Goal: Task Accomplishment & Management: Manage account settings

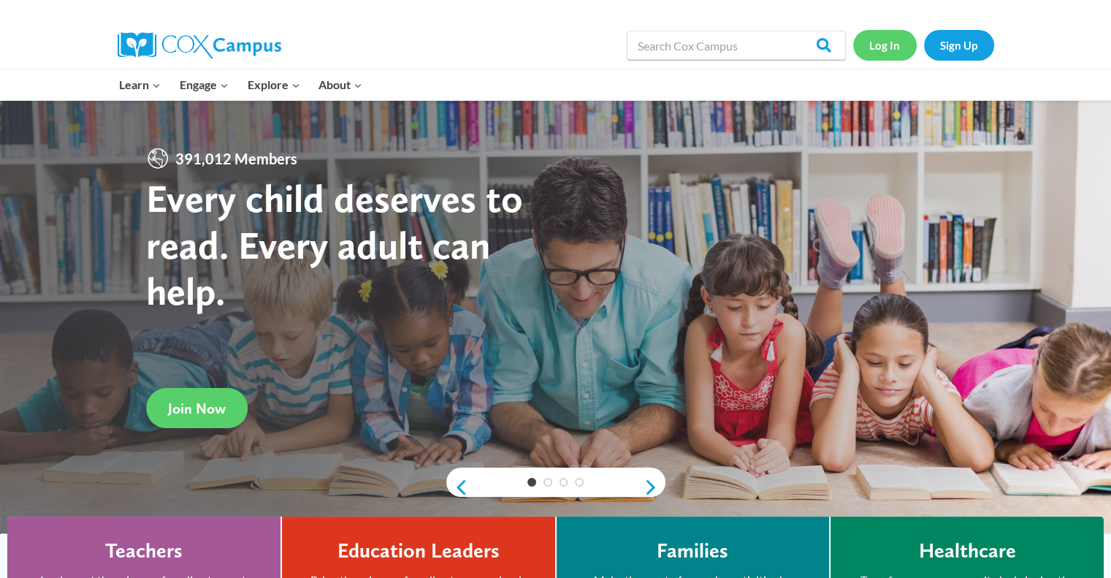
click at [897, 43] on link "Log In" at bounding box center [885, 45] width 64 height 30
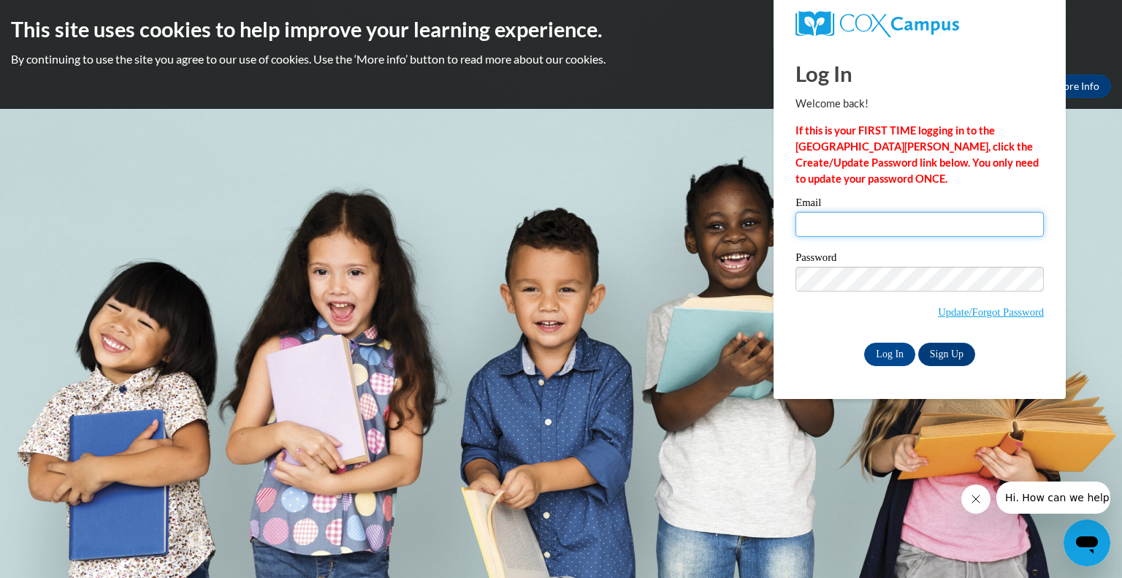
click at [825, 229] on input "Email" at bounding box center [920, 224] width 248 height 25
type input "[EMAIL_ADDRESS][DOMAIN_NAME]"
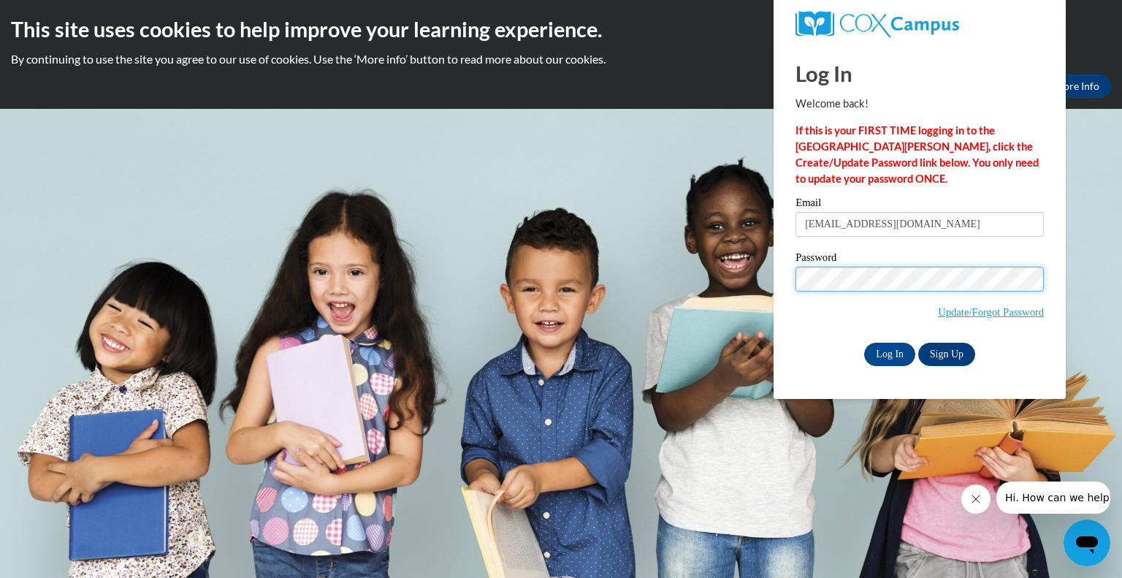
click at [864, 343] on input "Log In" at bounding box center [889, 354] width 51 height 23
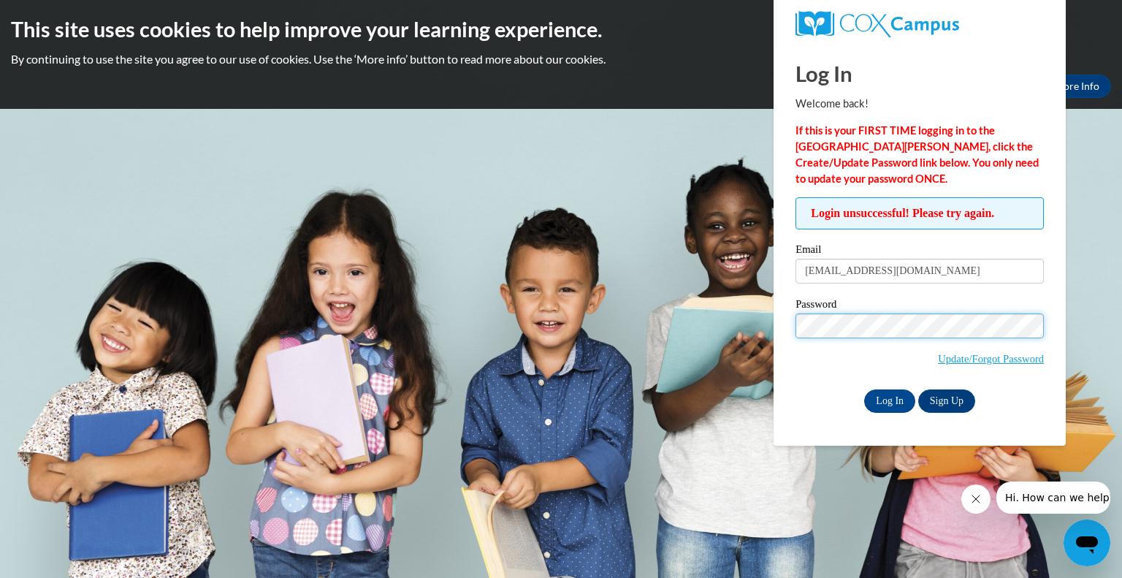
click at [864, 389] on input "Log In" at bounding box center [889, 400] width 51 height 23
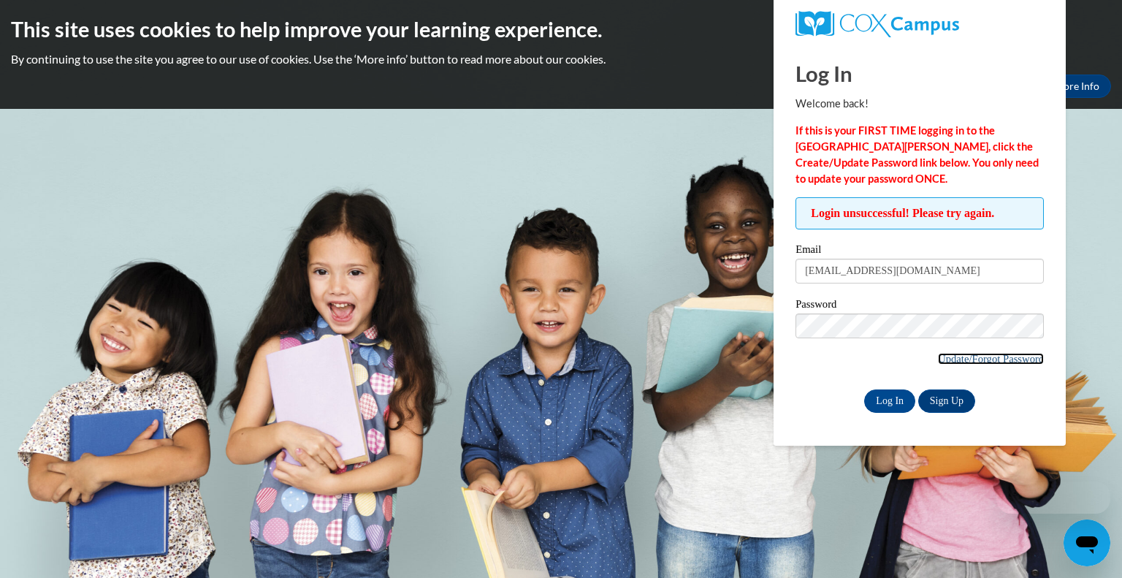
click at [967, 358] on link "Update/Forgot Password" at bounding box center [991, 359] width 106 height 12
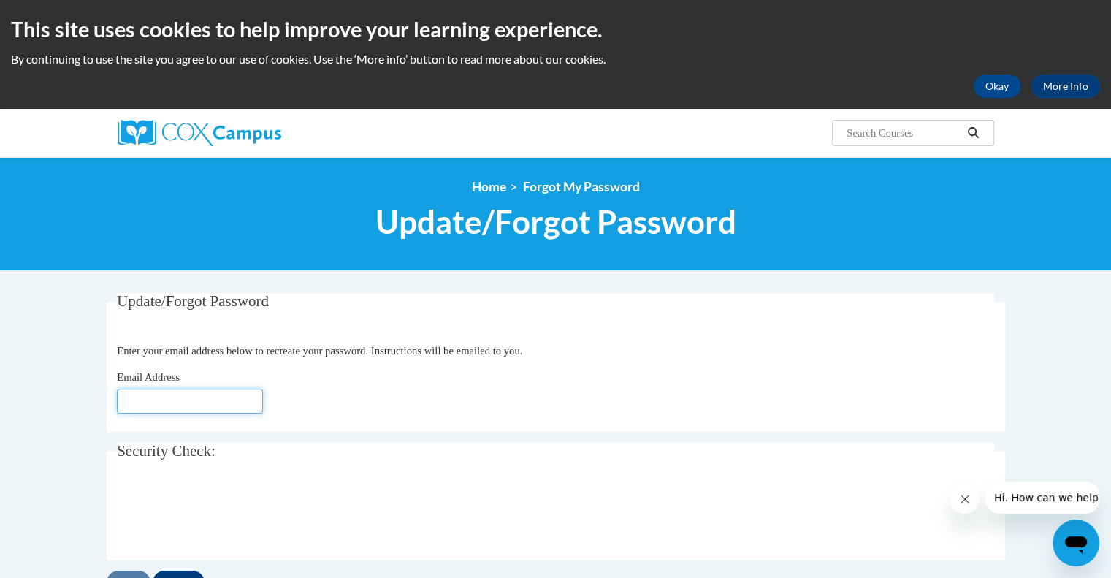
click at [164, 397] on input "Email Address" at bounding box center [190, 401] width 146 height 25
type input "[EMAIL_ADDRESS][DOMAIN_NAME]"
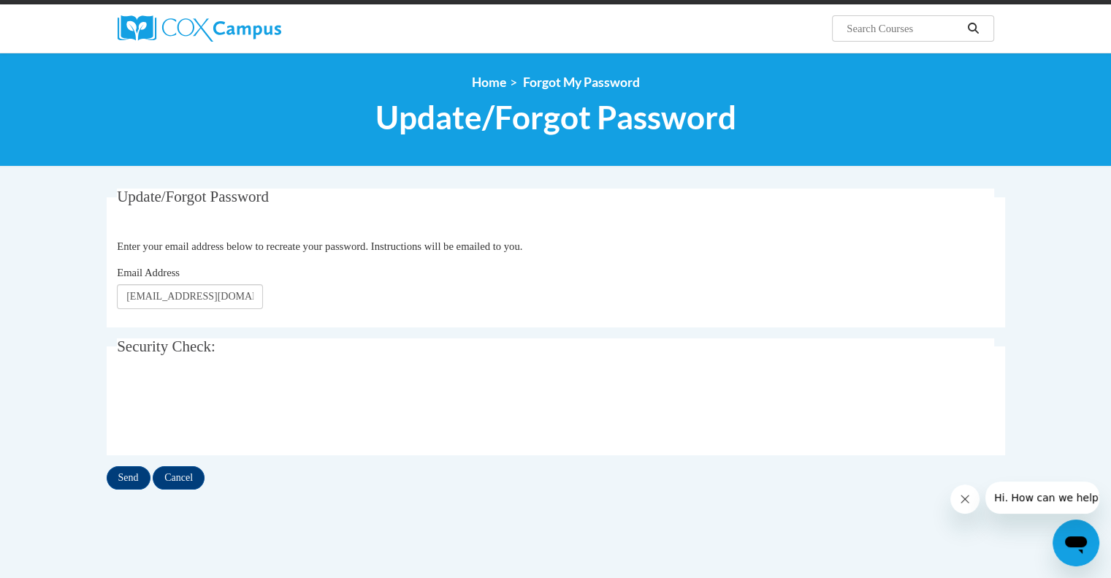
scroll to position [104, 0]
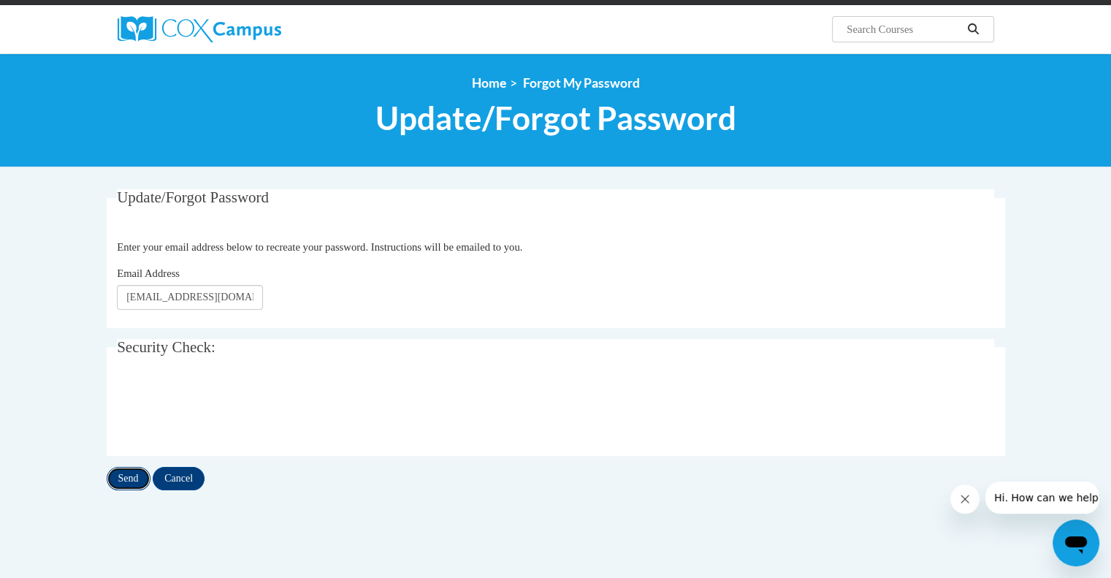
click at [132, 482] on input "Send" at bounding box center [129, 478] width 44 height 23
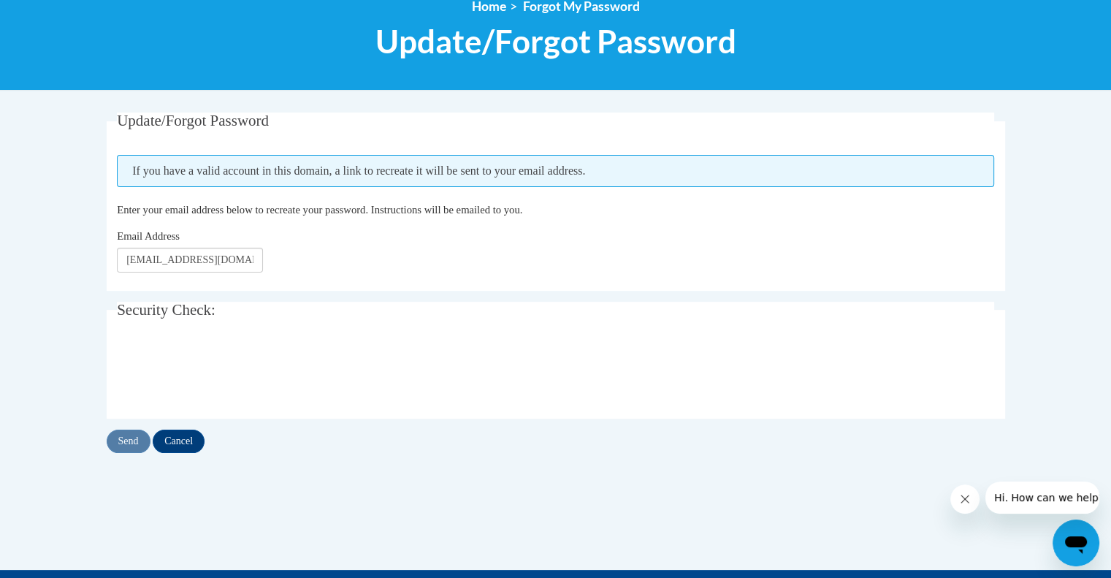
scroll to position [184, 0]
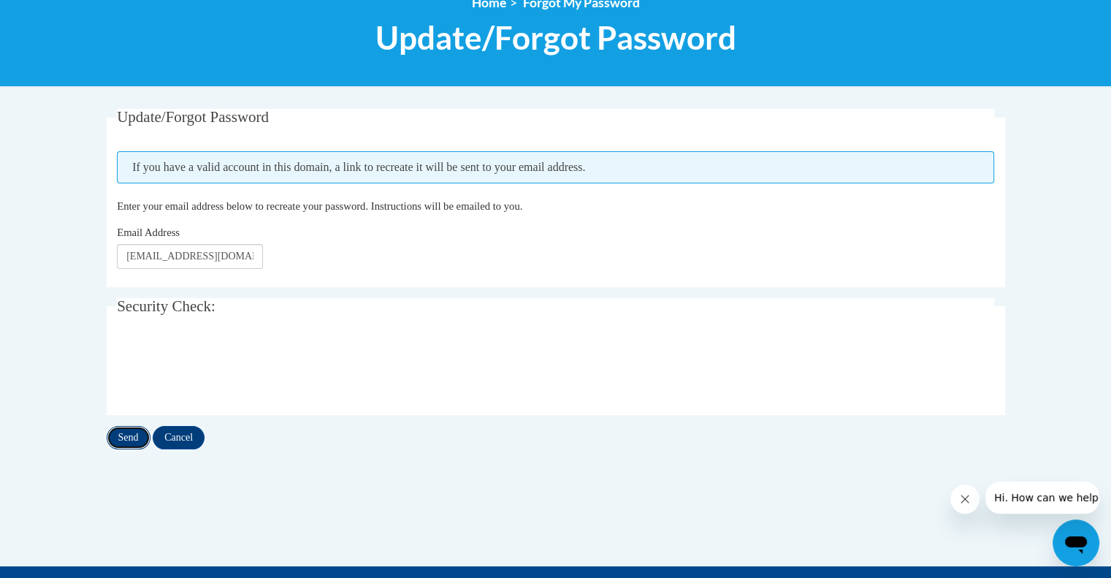
click at [136, 433] on input "Send" at bounding box center [129, 437] width 44 height 23
